Goal: Information Seeking & Learning: Learn about a topic

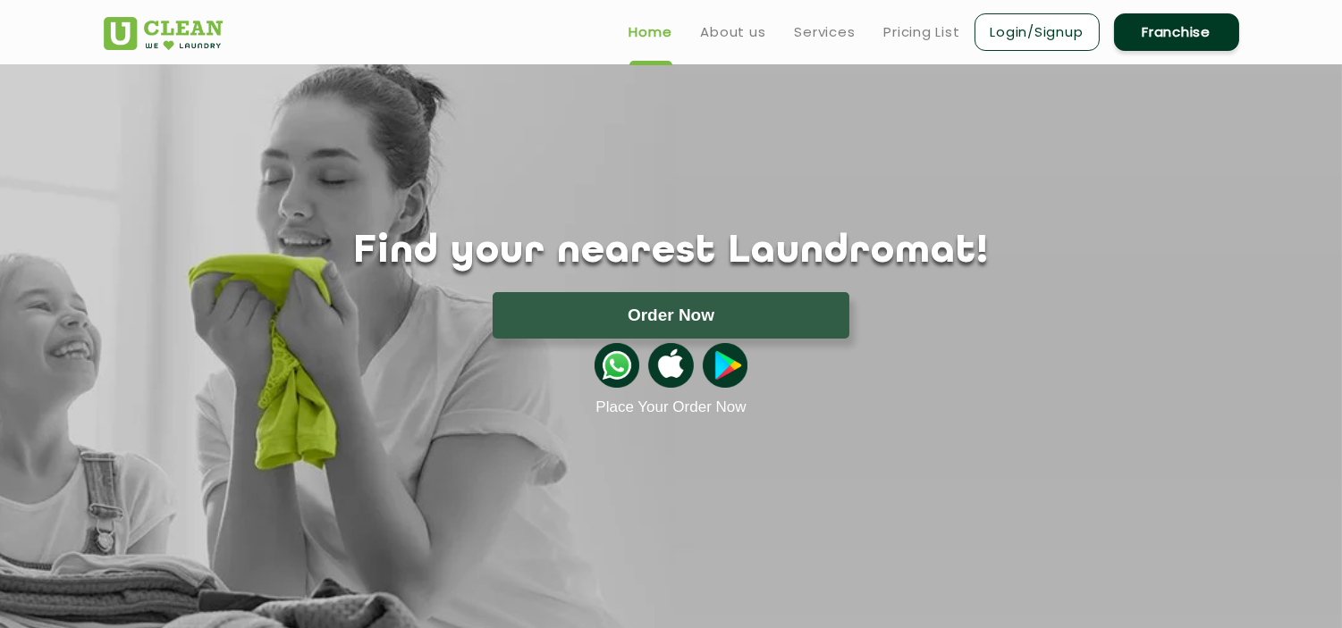
click at [930, 31] on link "Pricing List" at bounding box center [922, 31] width 76 height 21
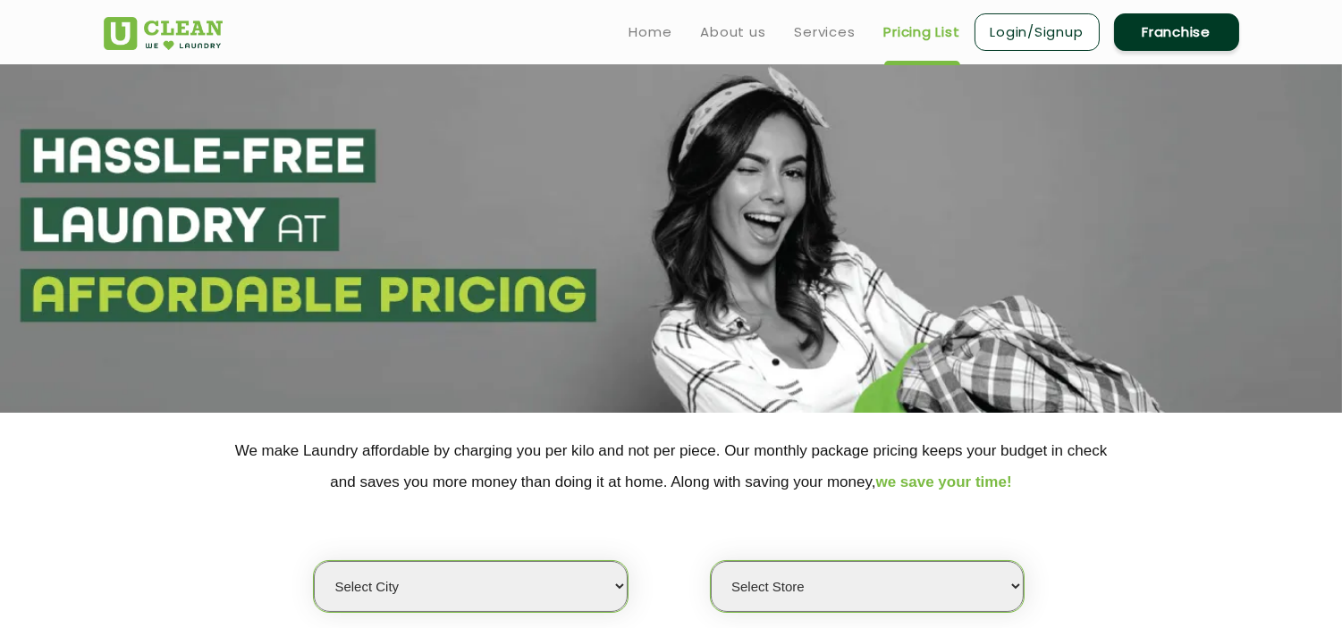
click at [449, 578] on select "Select city [GEOGRAPHIC_DATA] [GEOGRAPHIC_DATA] [GEOGRAPHIC_DATA] [GEOGRAPHIC_D…" at bounding box center [470, 586] width 313 height 51
click at [314, 561] on select "Select city [GEOGRAPHIC_DATA] [GEOGRAPHIC_DATA] [GEOGRAPHIC_DATA] [GEOGRAPHIC_D…" at bounding box center [470, 586] width 313 height 51
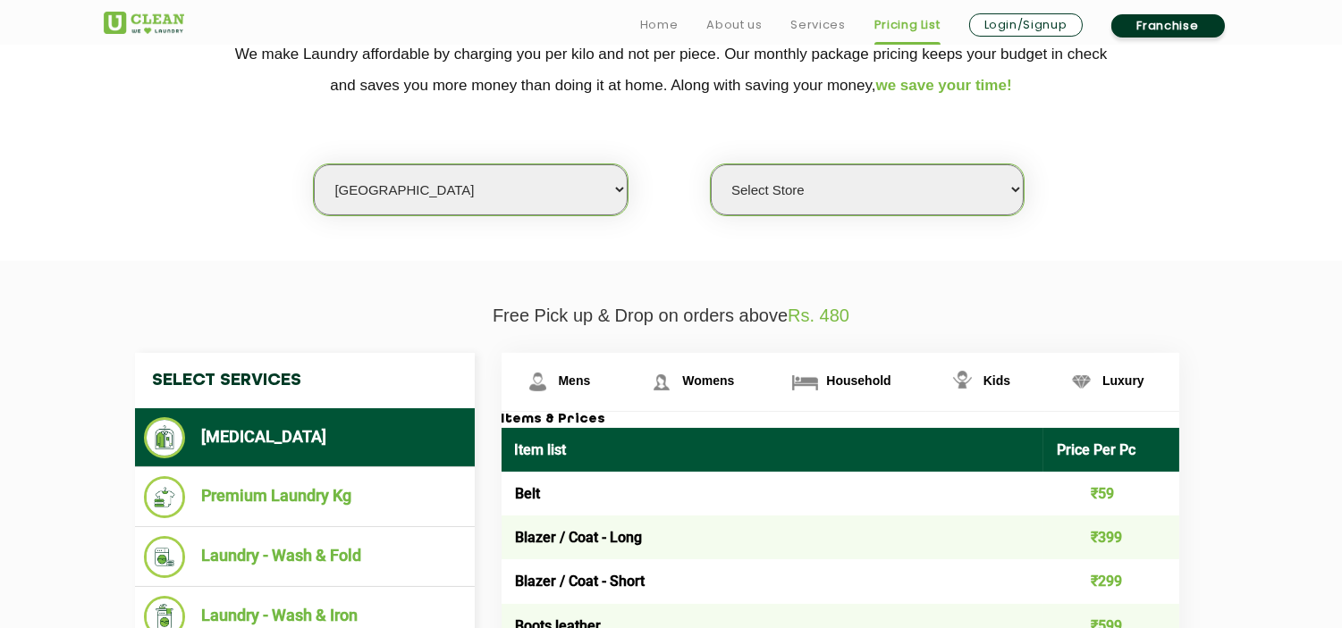
scroll to position [496, 0]
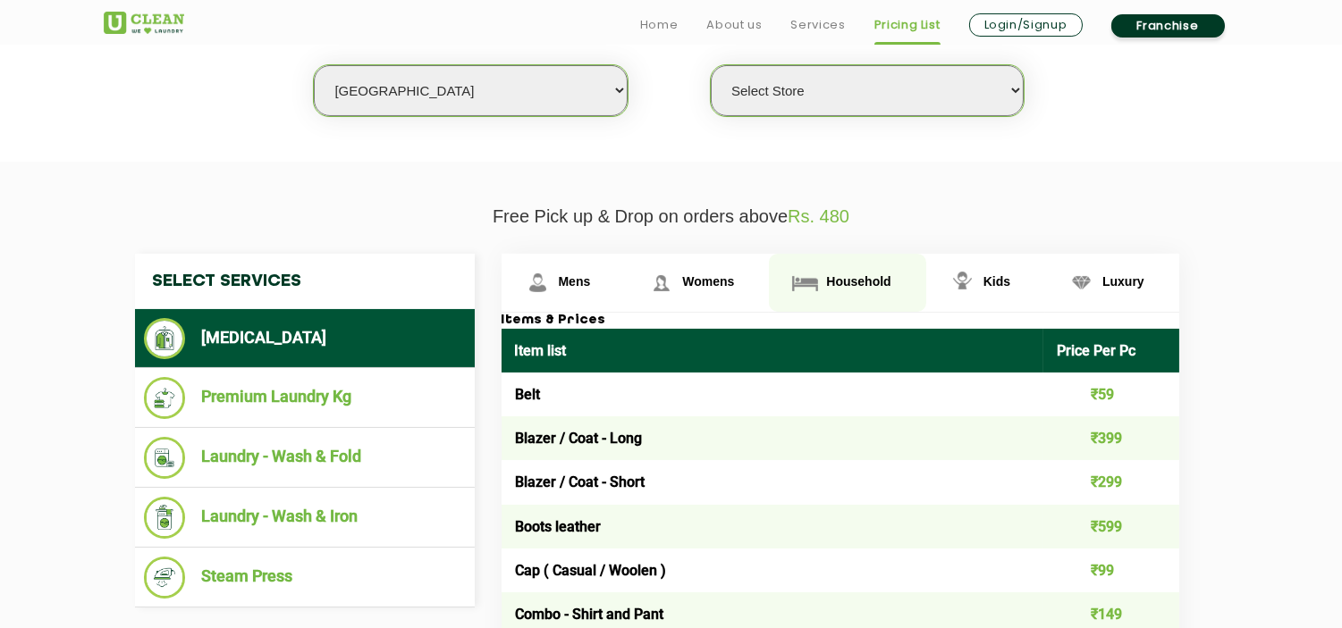
click at [871, 282] on span "Household" at bounding box center [858, 281] width 64 height 14
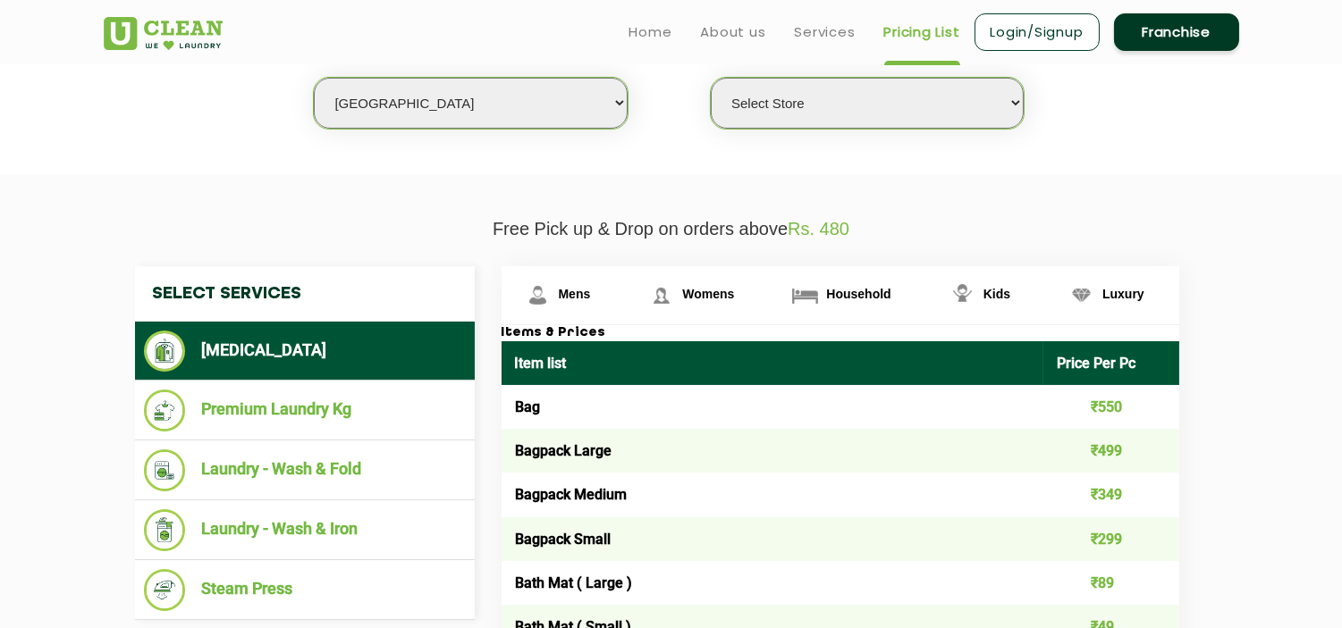
scroll to position [298, 0]
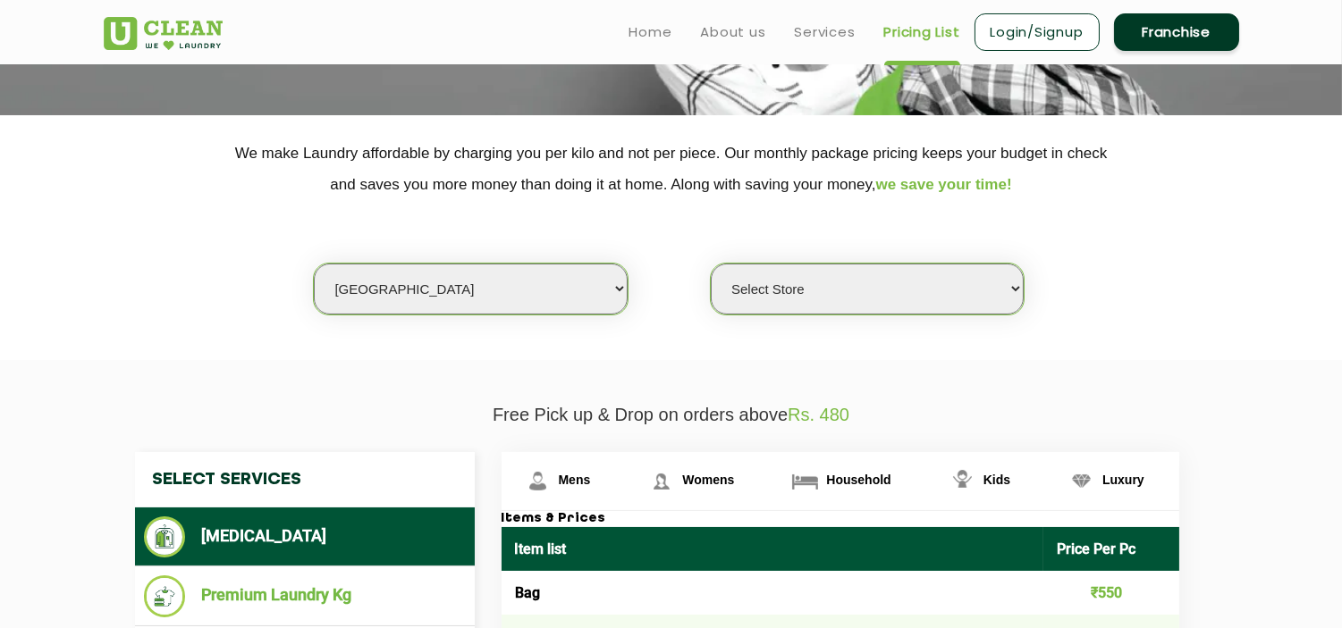
click at [368, 289] on select "Select city [GEOGRAPHIC_DATA] [GEOGRAPHIC_DATA] [GEOGRAPHIC_DATA] [GEOGRAPHIC_D…" at bounding box center [470, 289] width 313 height 51
drag, startPoint x: 383, startPoint y: 403, endPoint x: 388, endPoint y: 301, distance: 102.0
click at [388, 293] on select "Select city [GEOGRAPHIC_DATA] [GEOGRAPHIC_DATA] [GEOGRAPHIC_DATA] [GEOGRAPHIC_D…" at bounding box center [470, 289] width 313 height 51
click at [314, 264] on select "Select city [GEOGRAPHIC_DATA] [GEOGRAPHIC_DATA] [GEOGRAPHIC_DATA] [GEOGRAPHIC_D…" at bounding box center [470, 289] width 313 height 51
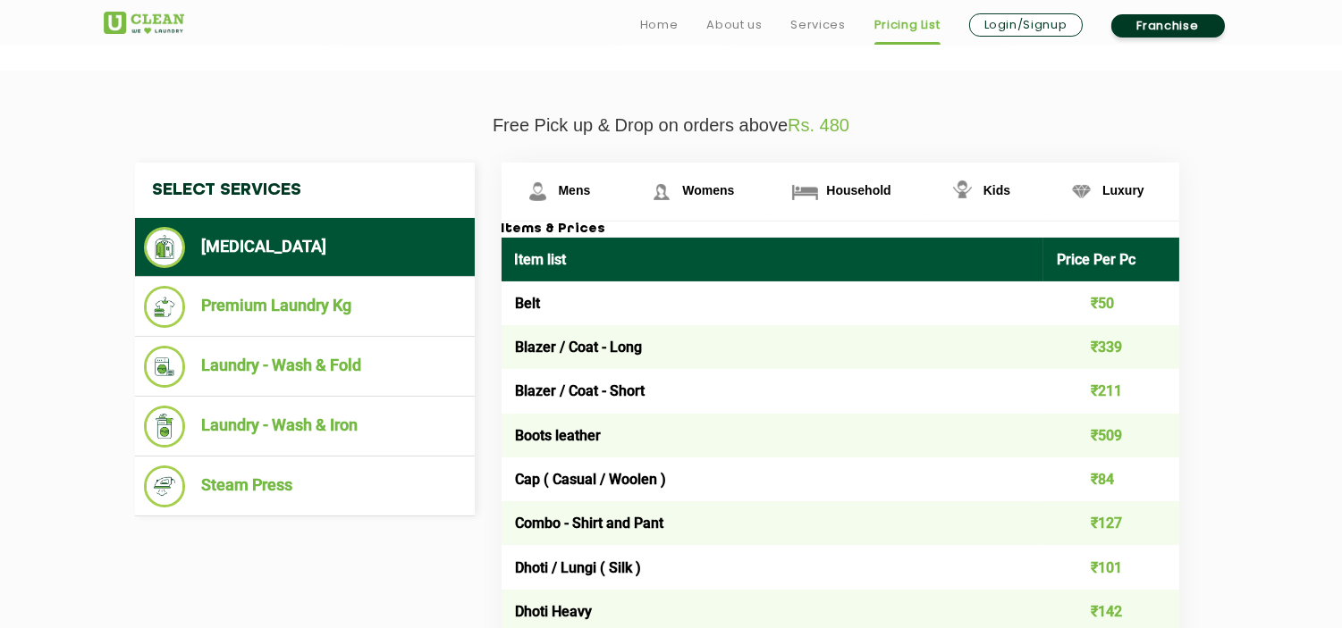
scroll to position [595, 0]
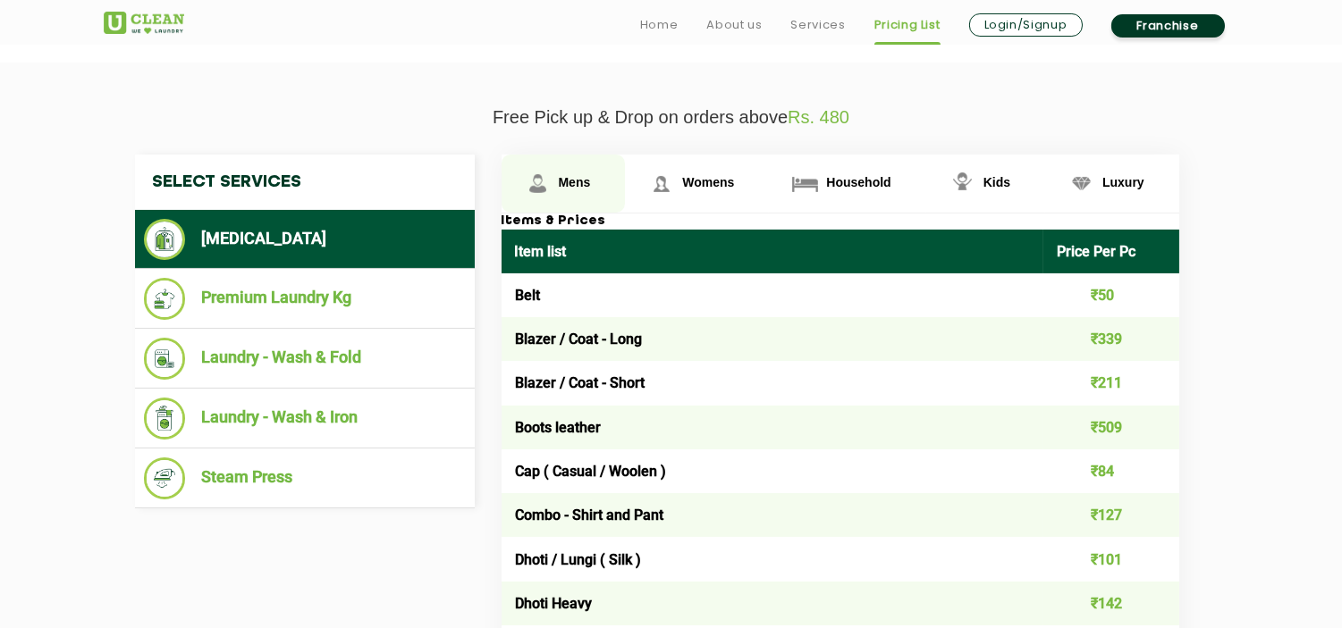
click at [583, 181] on span "Mens" at bounding box center [575, 182] width 32 height 14
click at [573, 189] on link "Mens" at bounding box center [563, 184] width 124 height 58
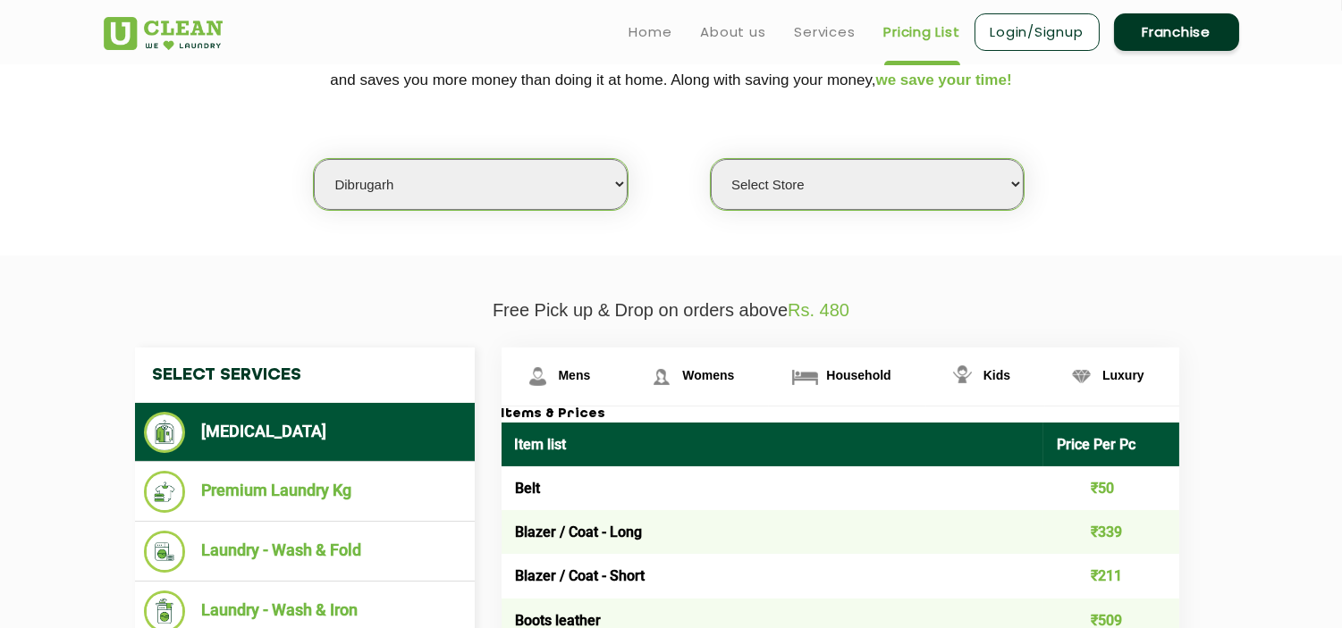
scroll to position [397, 0]
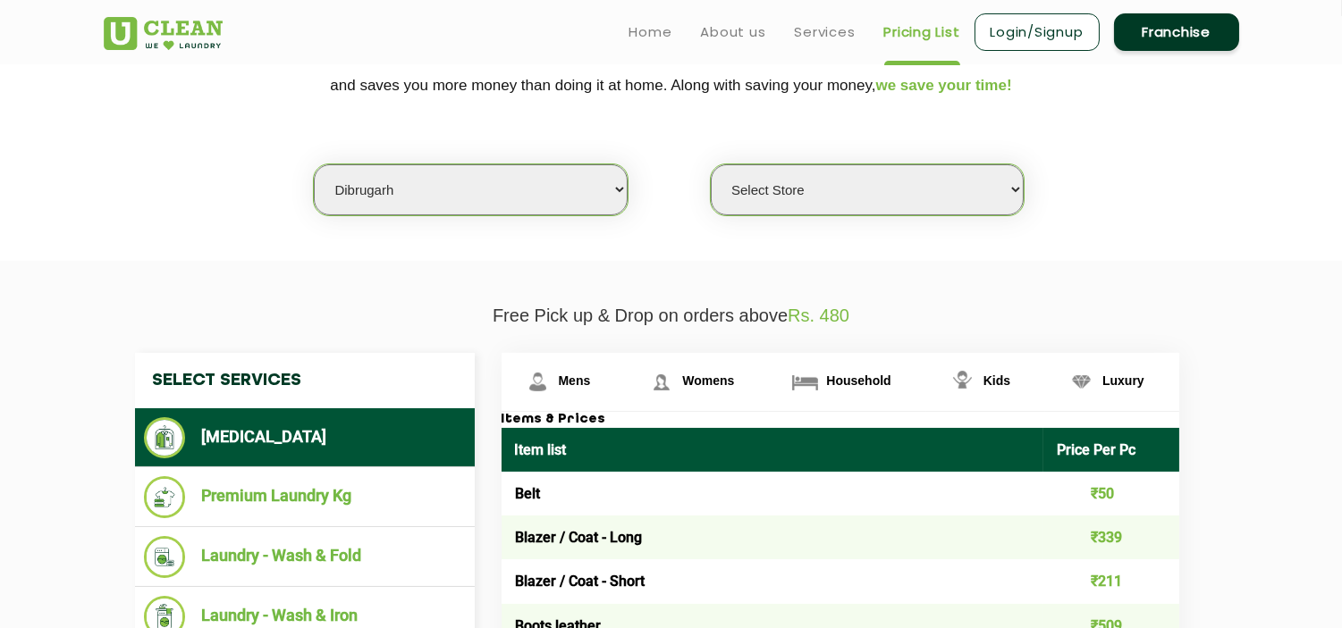
click at [381, 181] on select "Select city [GEOGRAPHIC_DATA] [GEOGRAPHIC_DATA] [GEOGRAPHIC_DATA] [GEOGRAPHIC_D…" at bounding box center [470, 189] width 313 height 51
drag, startPoint x: 138, startPoint y: 341, endPoint x: 315, endPoint y: 237, distance: 205.1
click at [373, 198] on select "Select city [GEOGRAPHIC_DATA] [GEOGRAPHIC_DATA] [GEOGRAPHIC_DATA] [GEOGRAPHIC_D…" at bounding box center [470, 189] width 313 height 51
click at [237, 238] on section "We make Laundry affordable by charging you per kilo and not per piece. Our mont…" at bounding box center [671, 138] width 1342 height 245
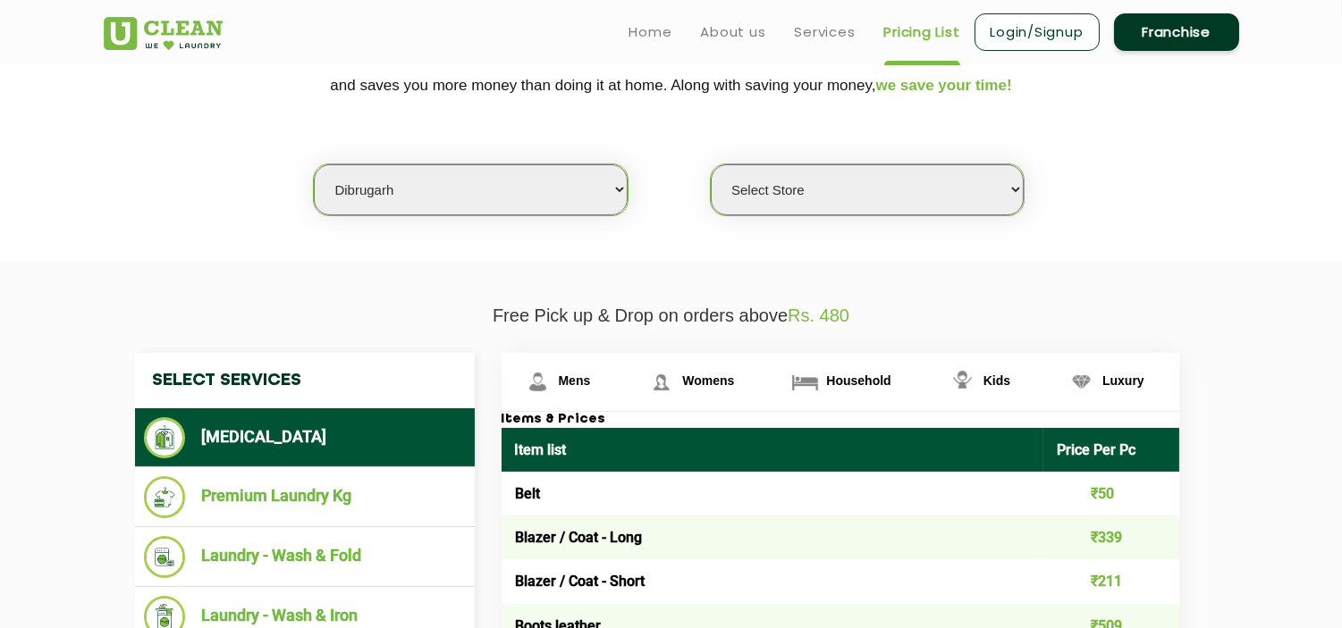
click at [365, 189] on select "Select city [GEOGRAPHIC_DATA] [GEOGRAPHIC_DATA] [GEOGRAPHIC_DATA] [GEOGRAPHIC_D…" at bounding box center [470, 189] width 313 height 51
click at [384, 186] on select "Select city [GEOGRAPHIC_DATA] [GEOGRAPHIC_DATA] [GEOGRAPHIC_DATA] [GEOGRAPHIC_D…" at bounding box center [470, 189] width 313 height 51
click at [383, 186] on select "Select city [GEOGRAPHIC_DATA] [GEOGRAPHIC_DATA] [GEOGRAPHIC_DATA] [GEOGRAPHIC_D…" at bounding box center [470, 189] width 313 height 51
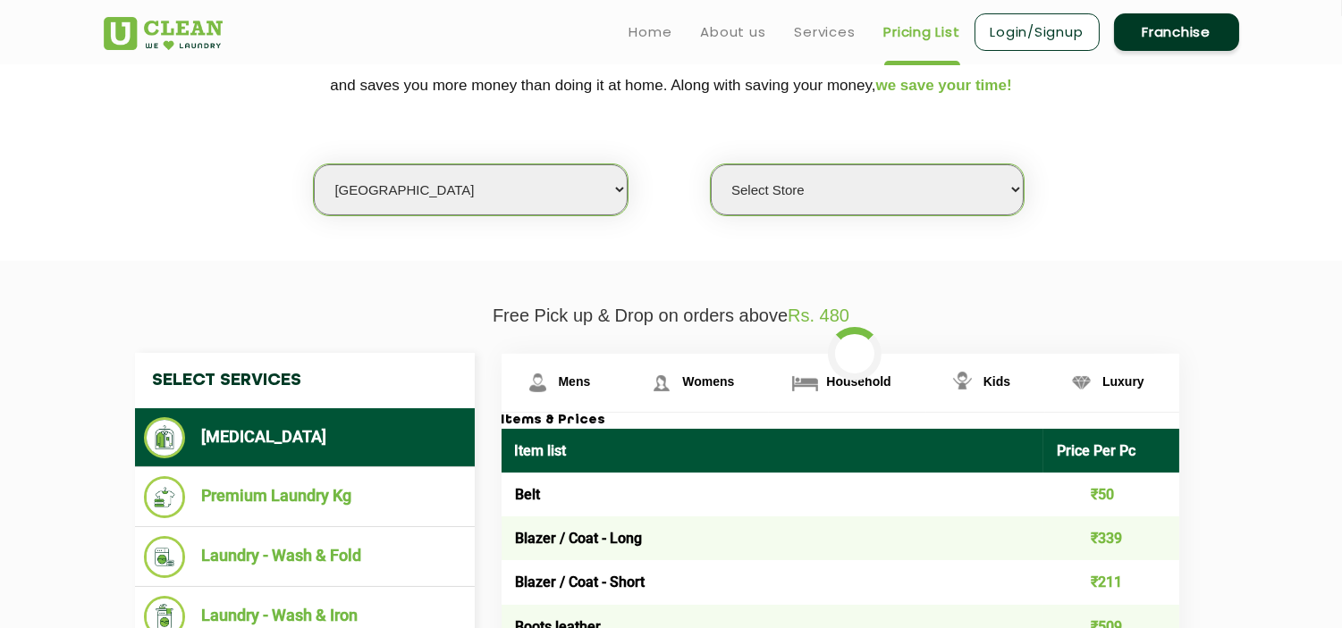
click at [240, 316] on p "Free Pick up & Drop on orders above Rs. 480" at bounding box center [671, 316] width 1135 height 21
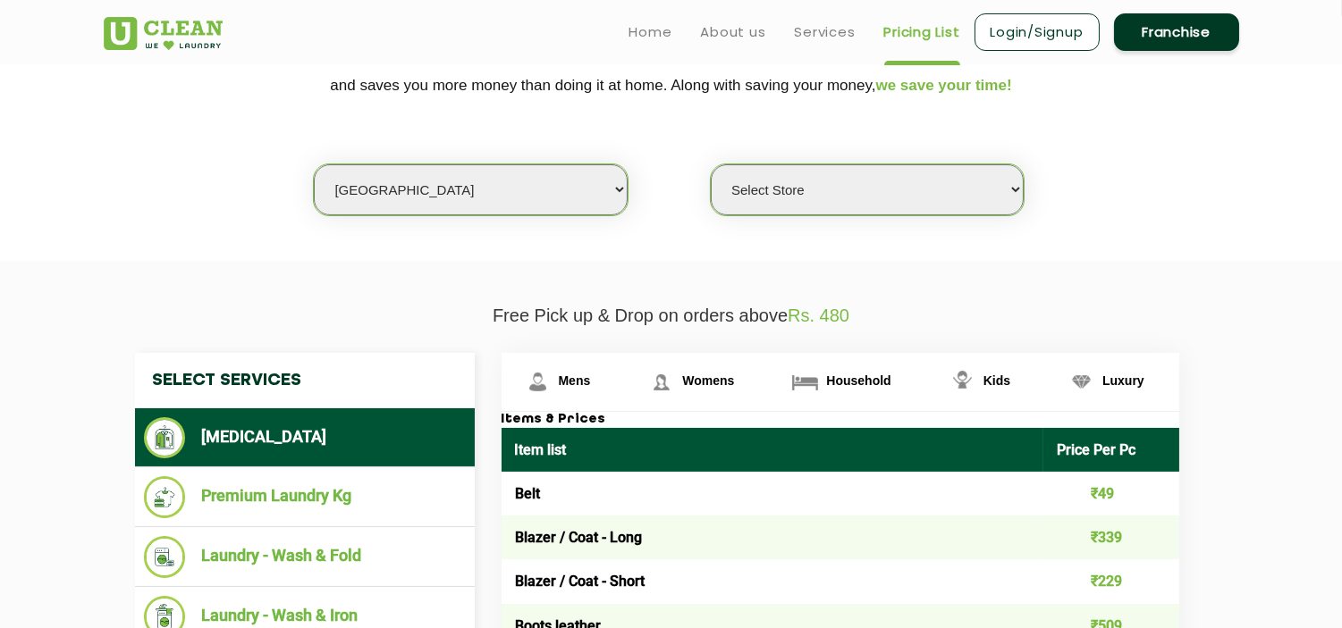
click at [426, 189] on select "Select city [GEOGRAPHIC_DATA] [GEOGRAPHIC_DATA] [GEOGRAPHIC_DATA] [GEOGRAPHIC_D…" at bounding box center [470, 189] width 313 height 51
click at [416, 192] on select "Select city [GEOGRAPHIC_DATA] [GEOGRAPHIC_DATA] [GEOGRAPHIC_DATA] [GEOGRAPHIC_D…" at bounding box center [470, 189] width 313 height 51
click at [434, 191] on select "Select city [GEOGRAPHIC_DATA] [GEOGRAPHIC_DATA] [GEOGRAPHIC_DATA] [GEOGRAPHIC_D…" at bounding box center [470, 189] width 313 height 51
drag, startPoint x: 402, startPoint y: 195, endPoint x: 391, endPoint y: 207, distance: 17.1
click at [402, 195] on select "Select city [GEOGRAPHIC_DATA] [GEOGRAPHIC_DATA] [GEOGRAPHIC_DATA] [GEOGRAPHIC_D…" at bounding box center [470, 189] width 313 height 51
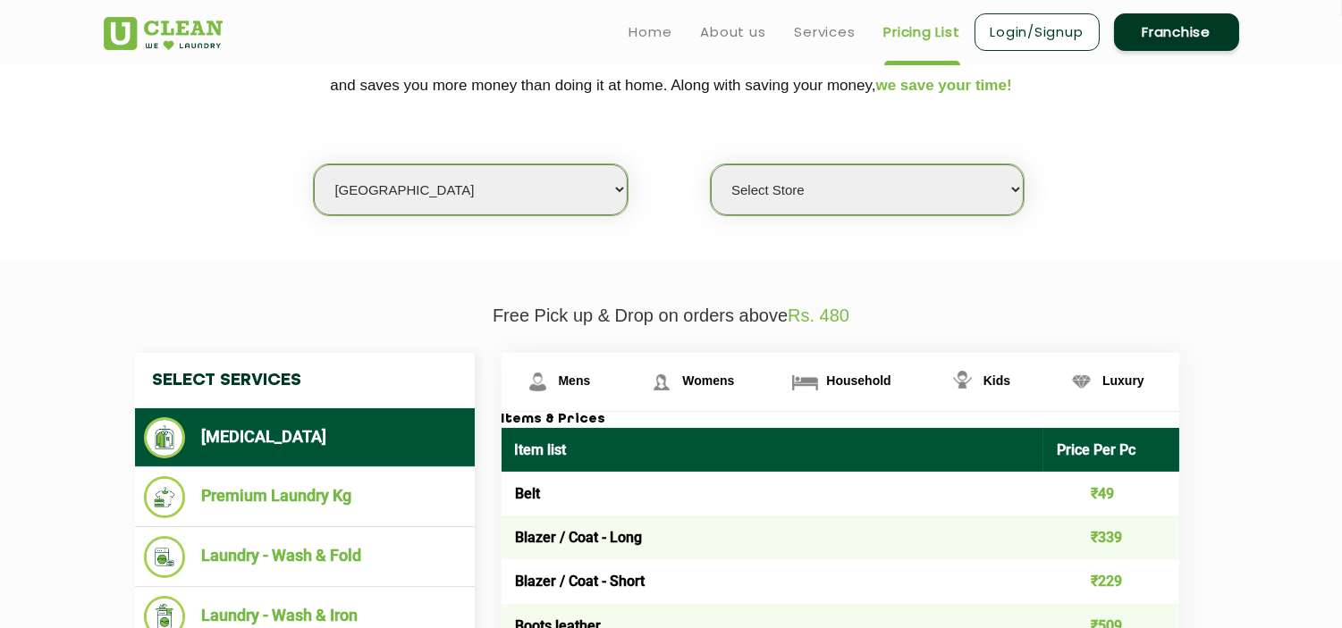
click at [278, 228] on section "We make Laundry affordable by charging you per kilo and not per piece. Our mont…" at bounding box center [671, 138] width 1342 height 245
click at [387, 190] on select "Select city [GEOGRAPHIC_DATA] [GEOGRAPHIC_DATA] [GEOGRAPHIC_DATA] [GEOGRAPHIC_D…" at bounding box center [470, 189] width 313 height 51
select select "16"
click at [314, 164] on select "Select city [GEOGRAPHIC_DATA] [GEOGRAPHIC_DATA] [GEOGRAPHIC_DATA] [GEOGRAPHIC_D…" at bounding box center [470, 189] width 313 height 51
click at [758, 192] on select "Select Store UClean Deonar UClean LBS Marg UClean Chembur UClean Worli UClean […" at bounding box center [867, 189] width 313 height 51
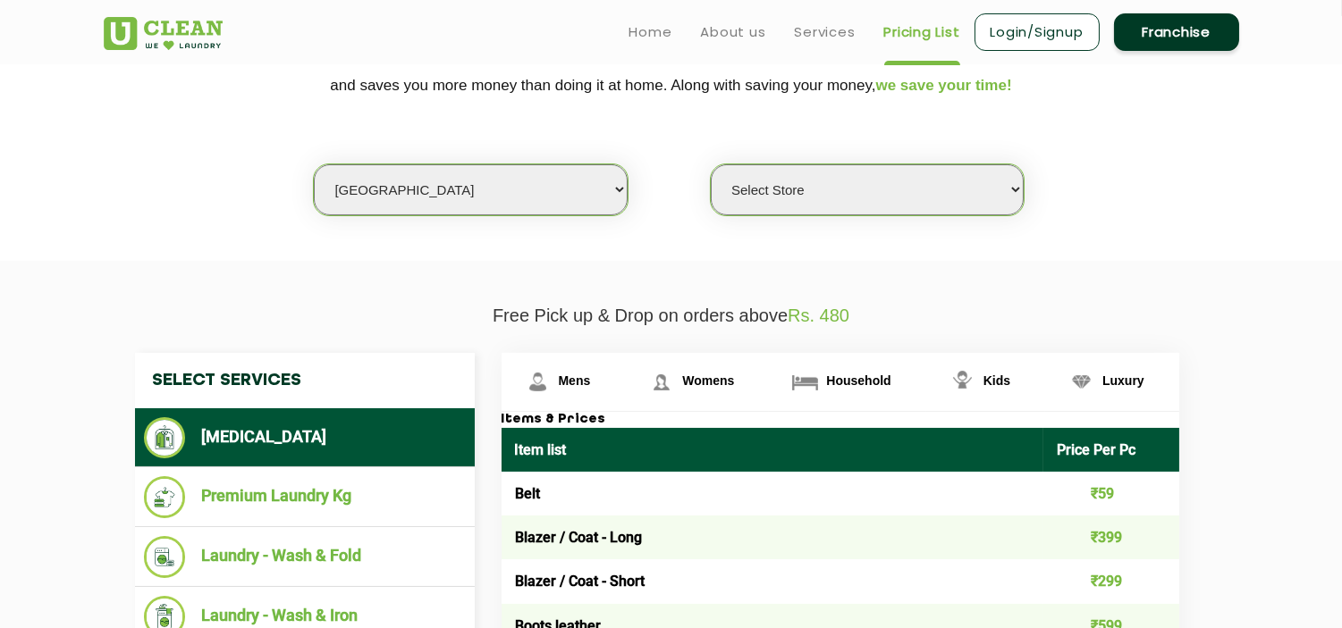
click at [515, 253] on section "We make Laundry affordable by charging you per kilo and not per piece. Our mont…" at bounding box center [671, 138] width 1342 height 245
click at [409, 186] on select "Select city [GEOGRAPHIC_DATA] [GEOGRAPHIC_DATA] [GEOGRAPHIC_DATA] [GEOGRAPHIC_D…" at bounding box center [470, 189] width 313 height 51
click at [257, 235] on section "We make Laundry affordable by charging you per kilo and not per piece. Our mont…" at bounding box center [671, 138] width 1342 height 245
click at [378, 185] on select "Select city [GEOGRAPHIC_DATA] [GEOGRAPHIC_DATA] [GEOGRAPHIC_DATA] [GEOGRAPHIC_D…" at bounding box center [470, 189] width 313 height 51
click at [834, 238] on section "We make Laundry affordable by charging you per kilo and not per piece. Our mont…" at bounding box center [671, 138] width 1342 height 245
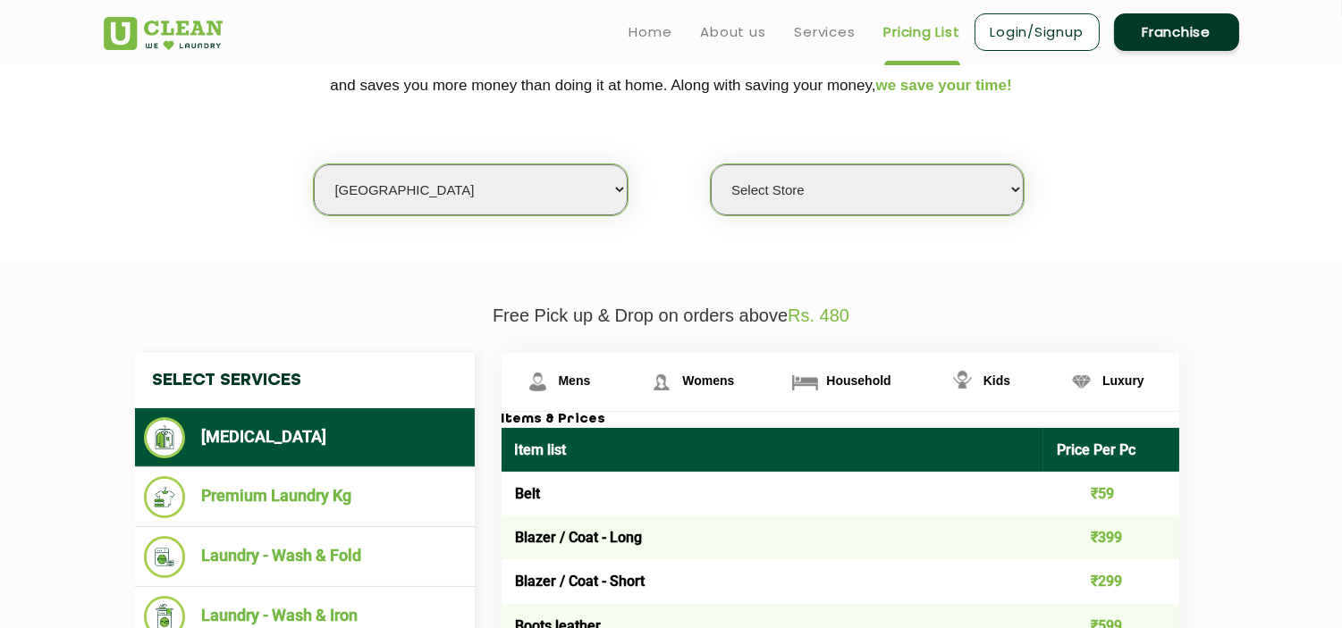
click at [804, 193] on select "Select Store UClean Deonar UClean LBS Marg UClean Chembur UClean Worli UClean […" at bounding box center [867, 189] width 313 height 51
click at [445, 310] on p "Free Pick up & Drop on orders above Rs. 480" at bounding box center [671, 316] width 1135 height 21
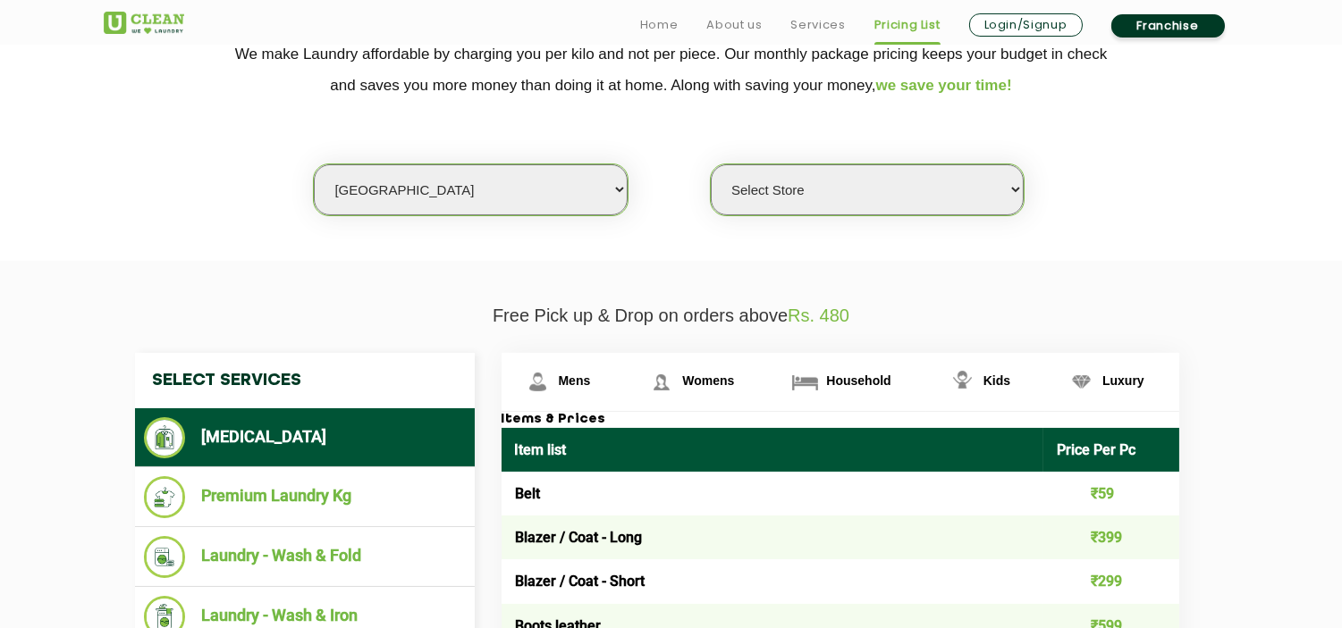
scroll to position [595, 0]
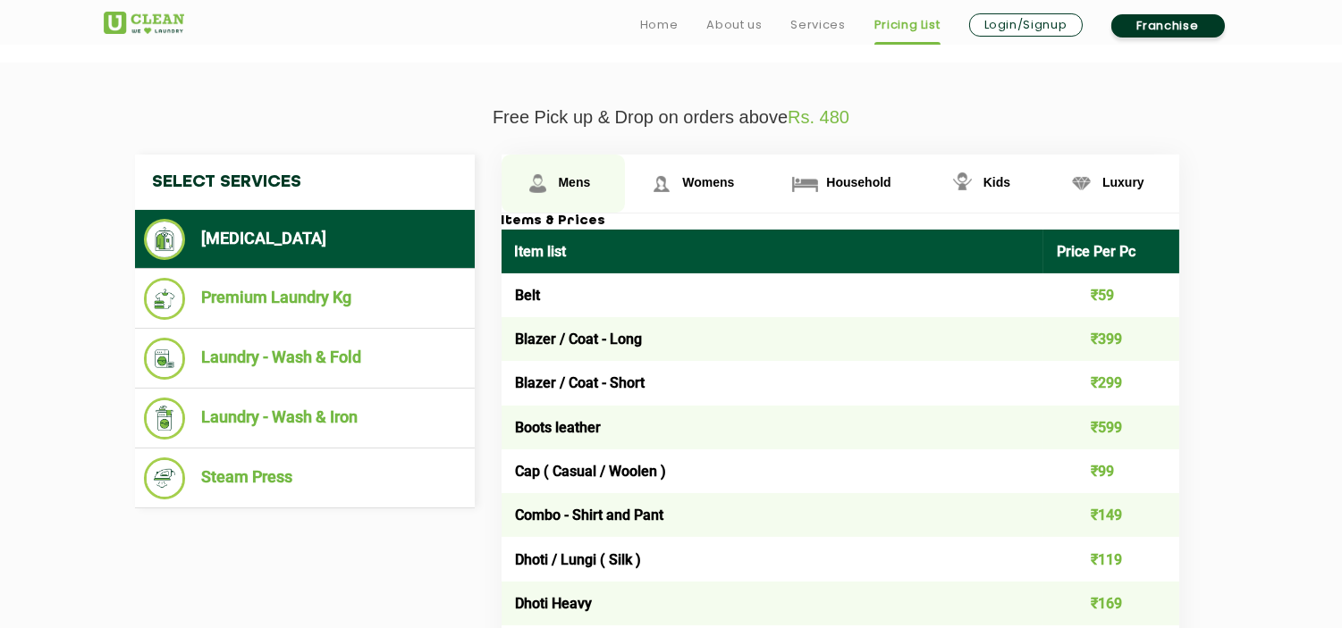
click at [570, 180] on span "Mens" at bounding box center [575, 182] width 32 height 14
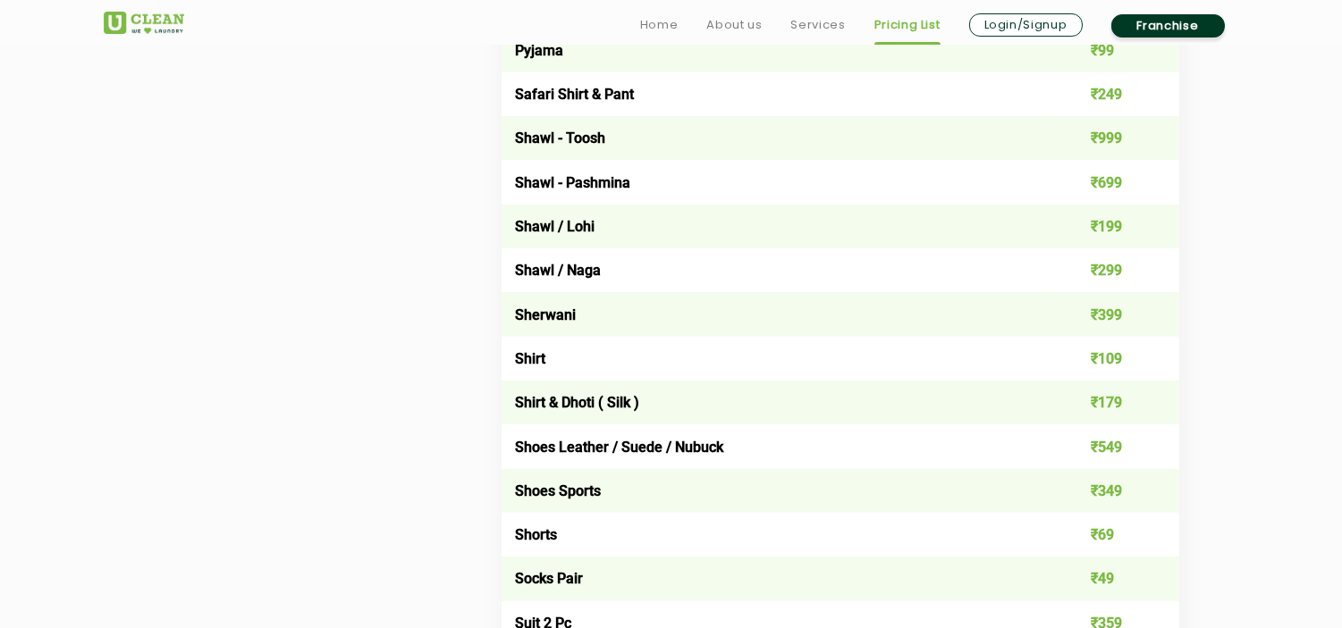
scroll to position [2482, 0]
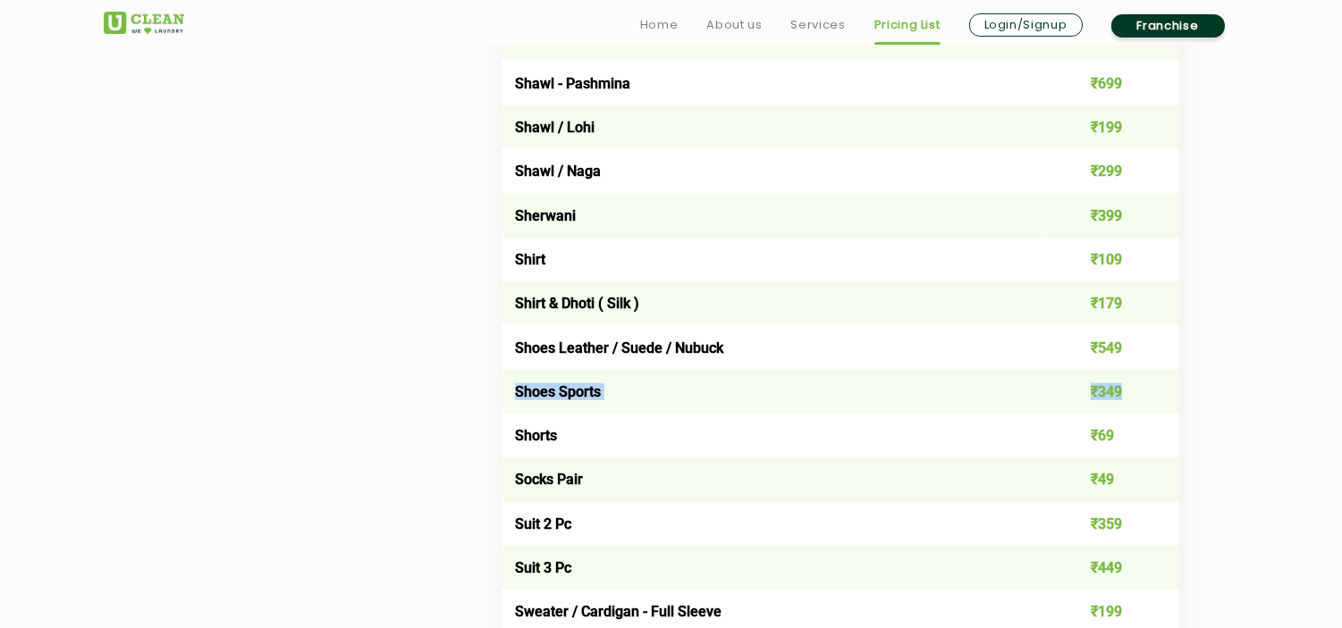
drag, startPoint x: 516, startPoint y: 431, endPoint x: 1149, endPoint y: 425, distance: 633.7
click at [1149, 414] on tr "Shoes Sports ₹349" at bounding box center [840, 392] width 678 height 44
click at [981, 414] on td "Shoes Sports" at bounding box center [772, 392] width 543 height 44
drag, startPoint x: 1135, startPoint y: 432, endPoint x: 504, endPoint y: 434, distance: 631.0
click at [504, 414] on tr "Shoes Sports ₹349" at bounding box center [840, 392] width 678 height 44
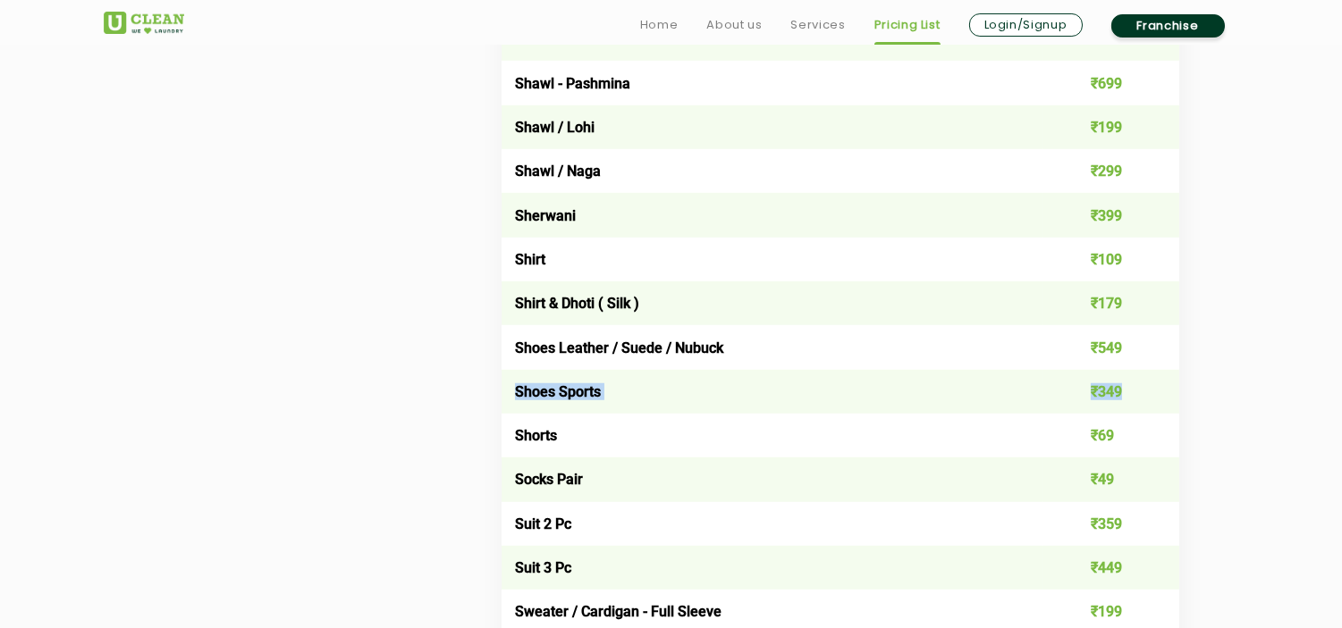
click at [638, 414] on td "Shoes Sports" at bounding box center [772, 392] width 543 height 44
drag, startPoint x: 515, startPoint y: 430, endPoint x: 1141, endPoint y: 431, distance: 625.7
click at [1141, 414] on tr "Shoes Sports ₹349" at bounding box center [840, 392] width 678 height 44
click at [805, 458] on td "Shorts" at bounding box center [772, 436] width 543 height 44
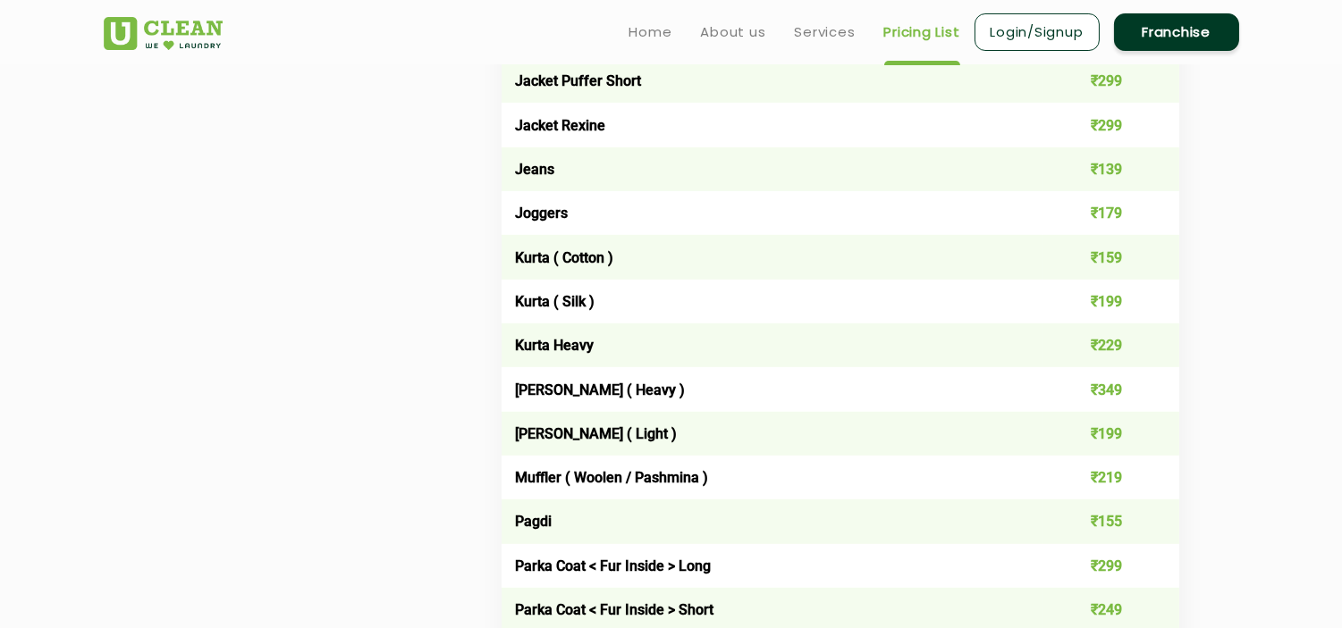
scroll to position [1688, 0]
